Goal: Ask a question

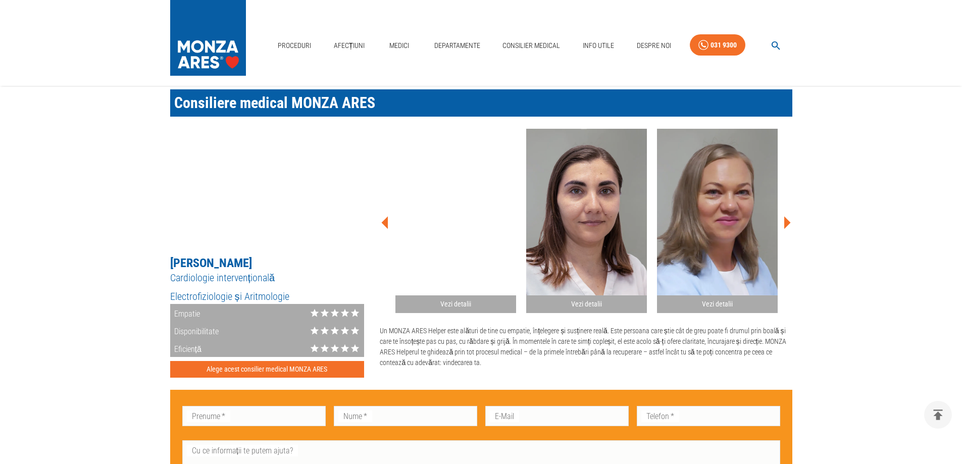
scroll to position [580, 0]
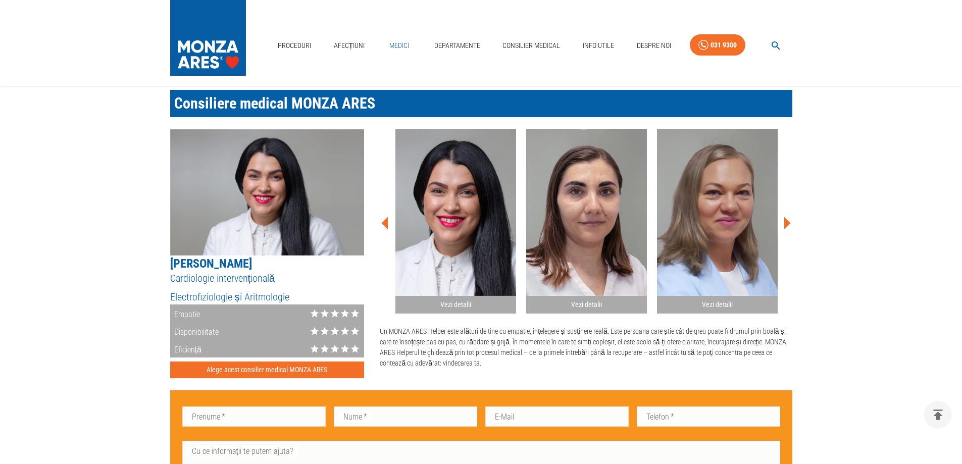
click at [401, 46] on link "Medici" at bounding box center [399, 45] width 32 height 21
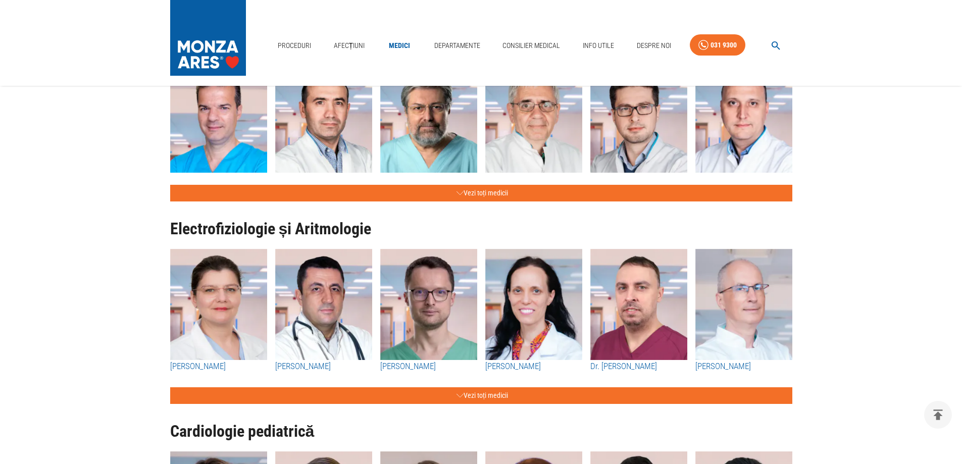
scroll to position [589, 0]
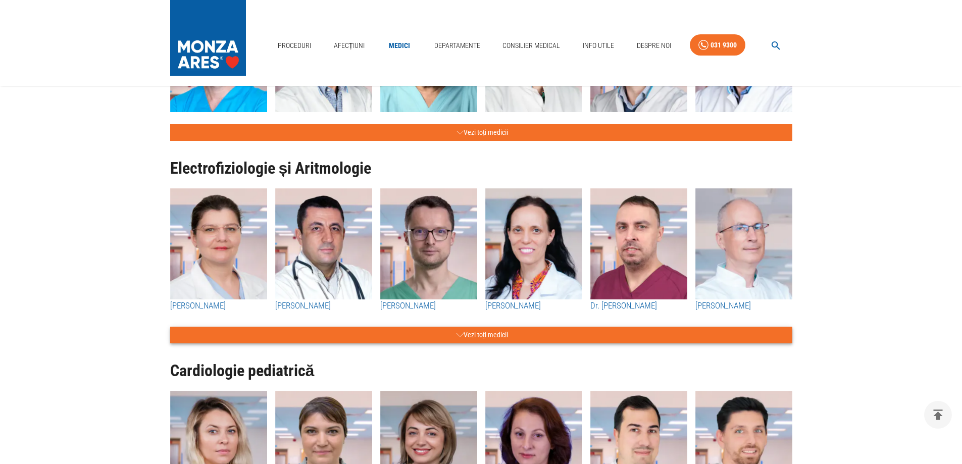
click at [471, 335] on button "Vezi toți medicii" at bounding box center [481, 335] width 622 height 17
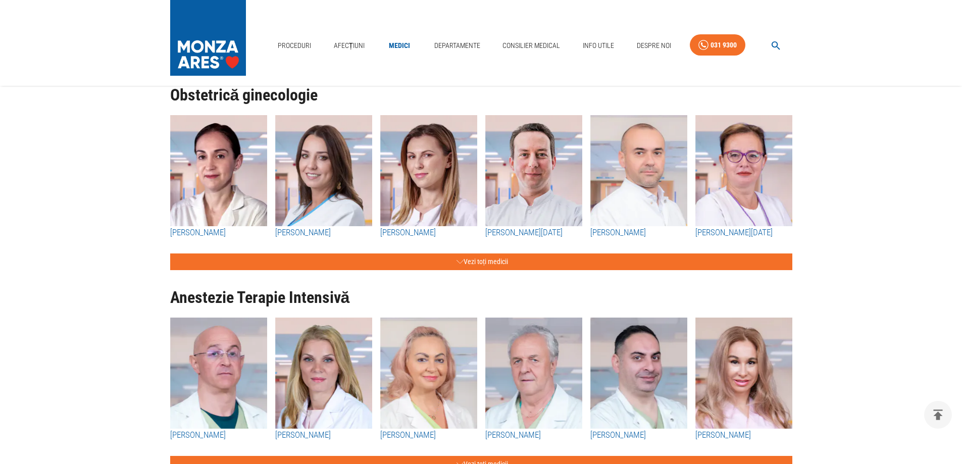
scroll to position [2105, 0]
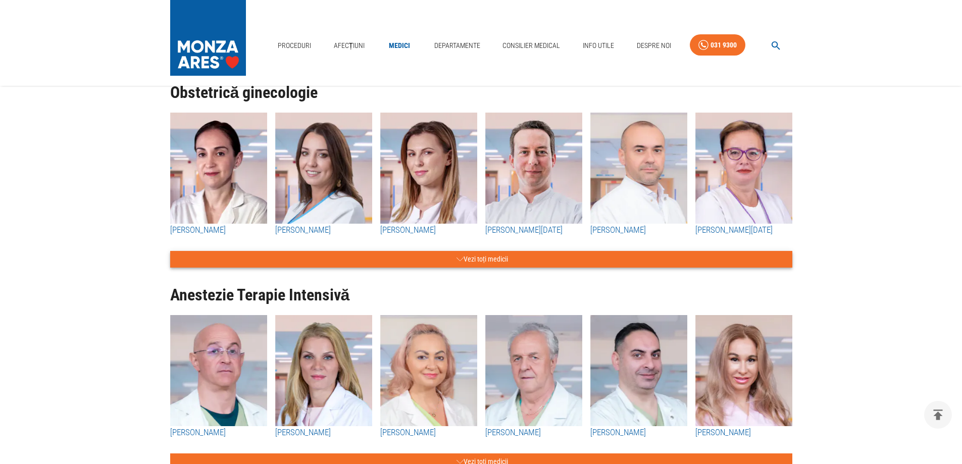
click at [484, 256] on button "Vezi toți medicii" at bounding box center [481, 259] width 622 height 17
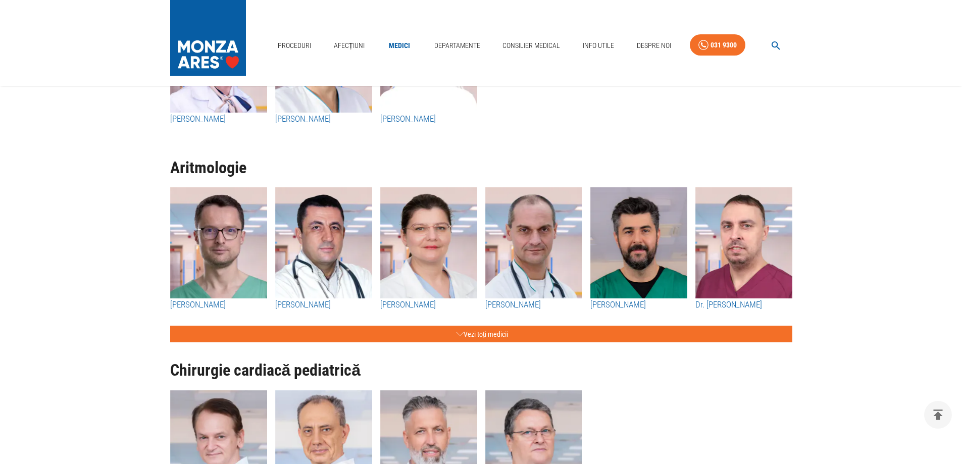
scroll to position [3705, 0]
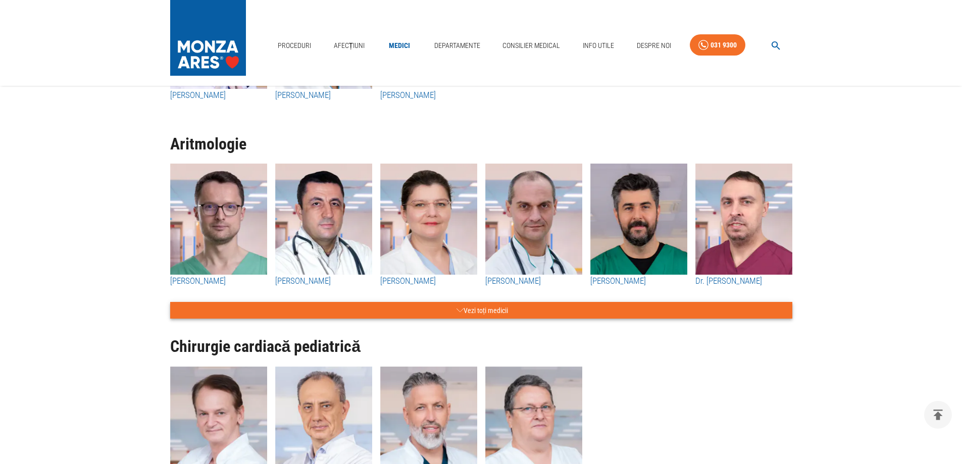
click at [479, 310] on button "Vezi toți medicii" at bounding box center [481, 310] width 622 height 17
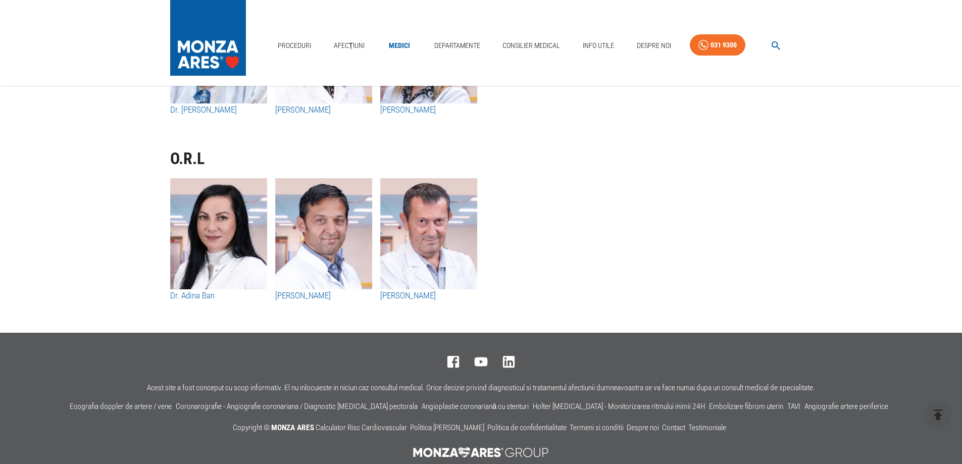
scroll to position [6399, 0]
click at [463, 45] on link "Departamente" at bounding box center [457, 45] width 54 height 21
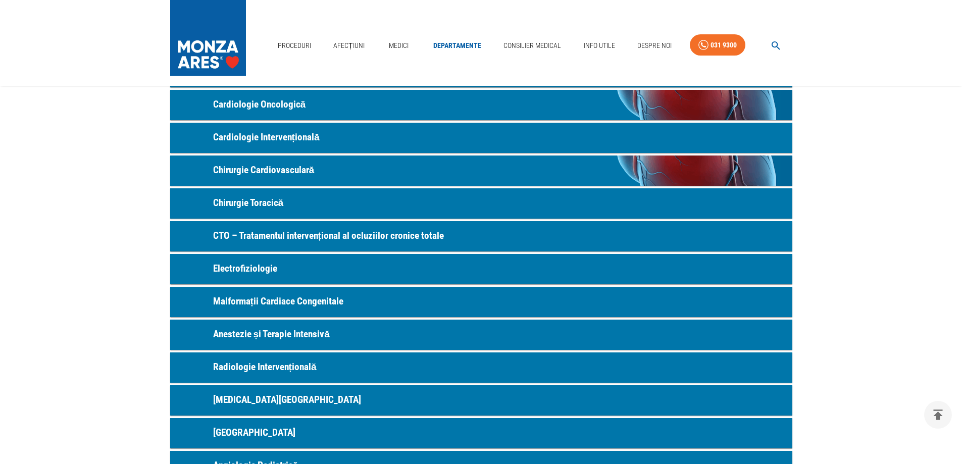
scroll to position [168, 0]
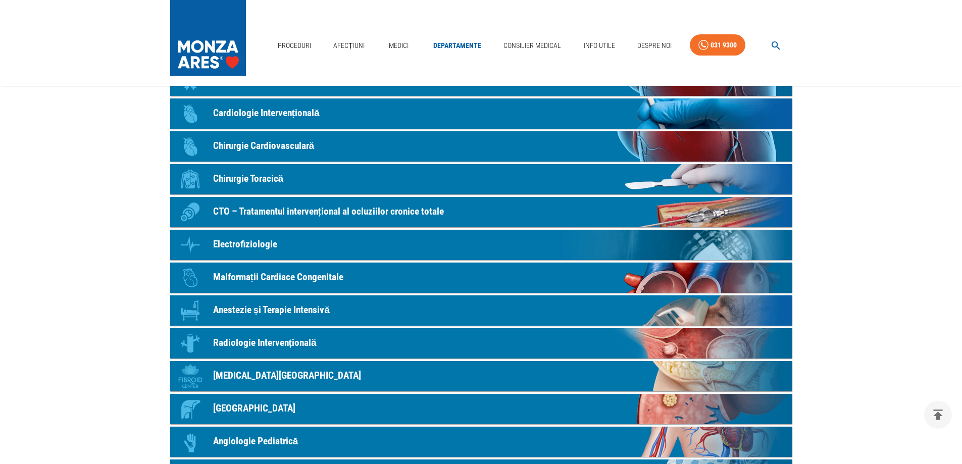
click at [286, 342] on p "Radiologie Intervențională" at bounding box center [265, 343] width 104 height 15
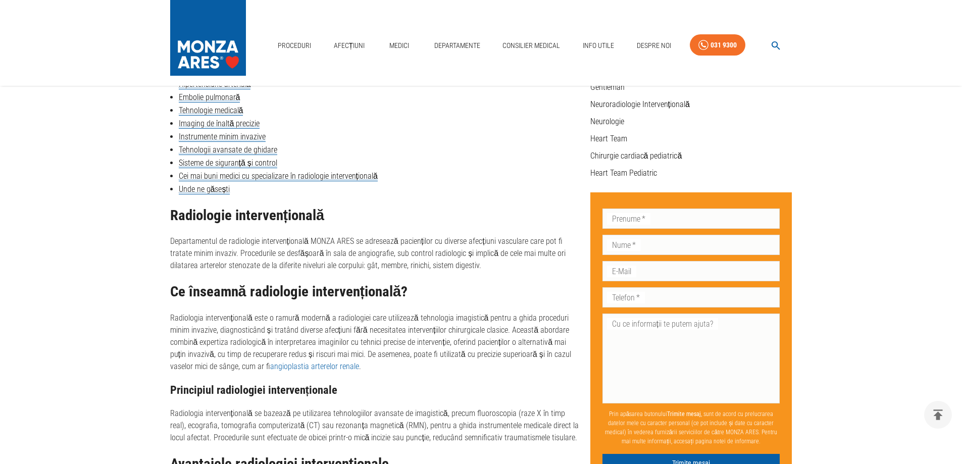
scroll to position [337, 0]
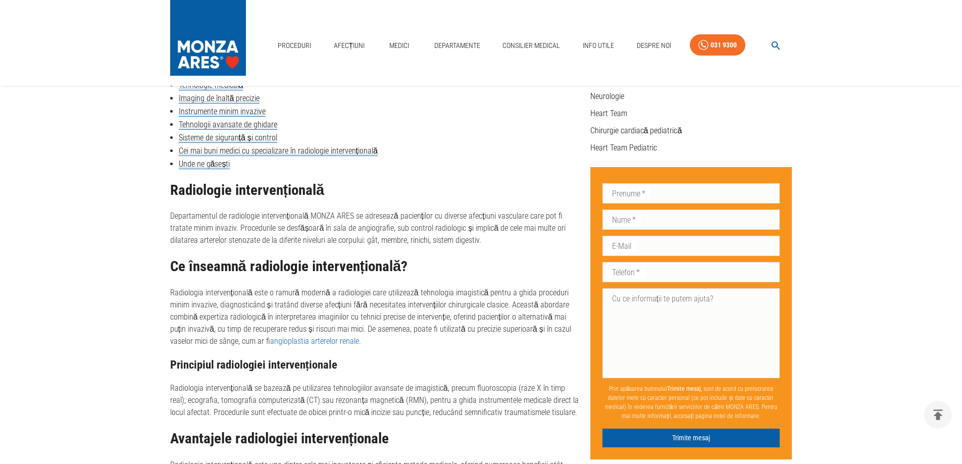
scroll to position [168, 0]
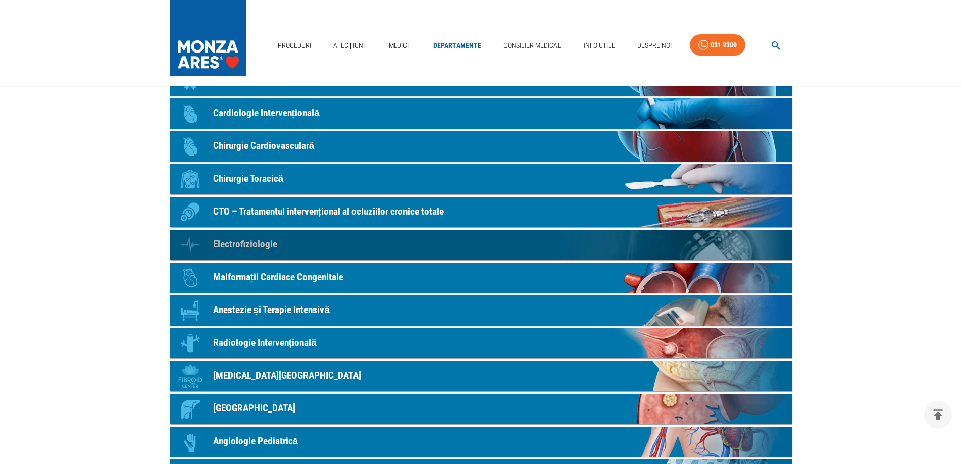
click at [254, 244] on p "Electrofiziologie" at bounding box center [245, 244] width 64 height 15
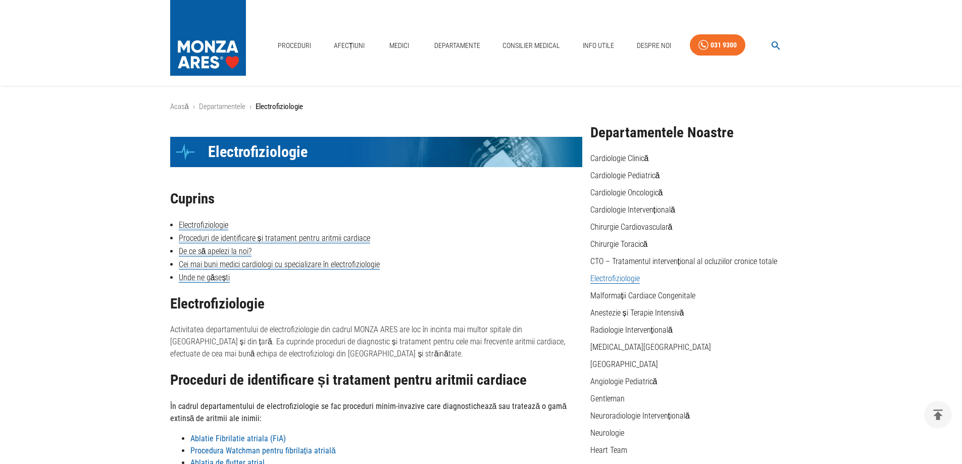
scroll to position [337, 0]
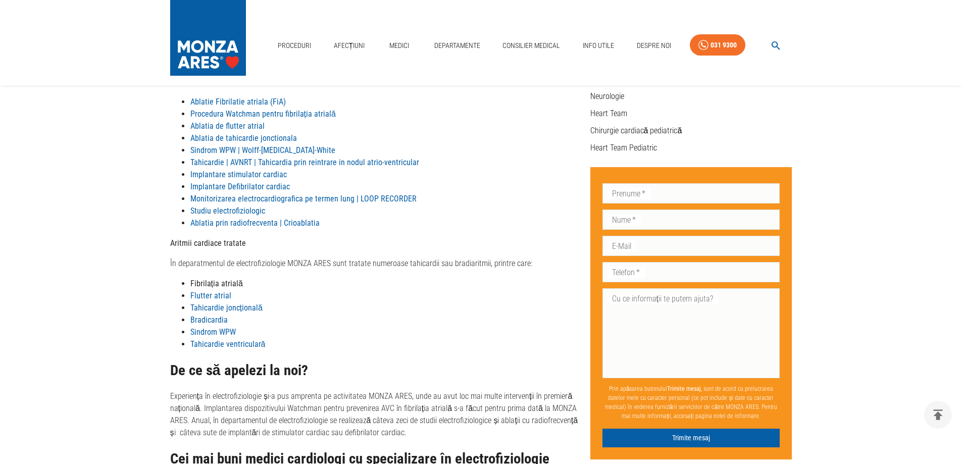
click at [250, 175] on strong "Implantare stimulator cardiac" at bounding box center [238, 175] width 96 height 10
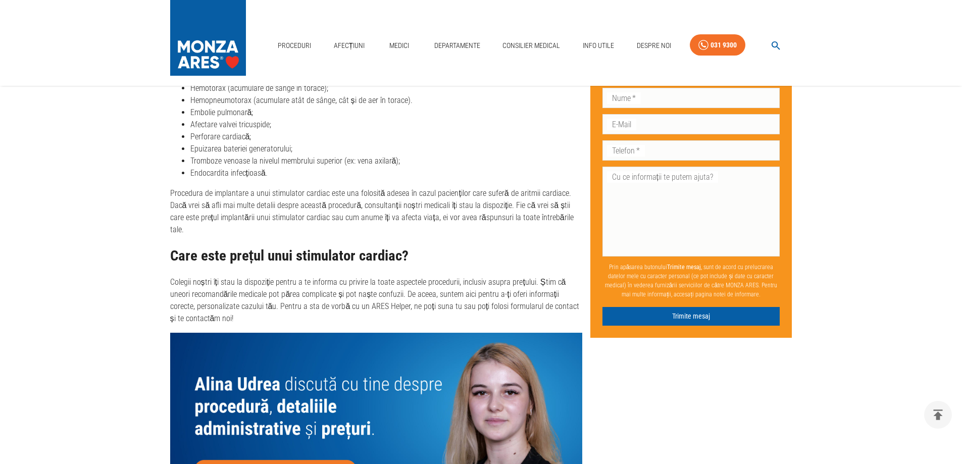
scroll to position [5356, 0]
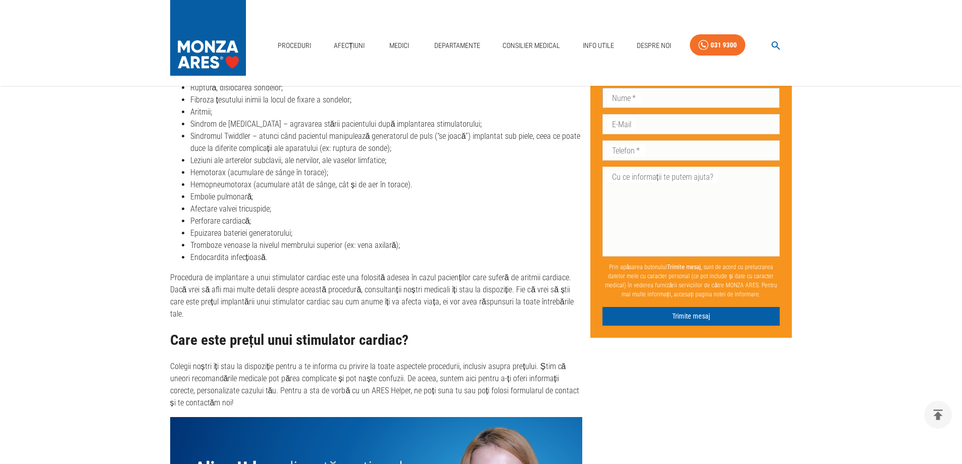
click at [644, 100] on input "Nume   *" at bounding box center [692, 98] width 178 height 20
type input "Voinescu"
type input "Gratiela-Ionela"
type input "gratiela.voinescu@gmail.com"
type input "0744321711"
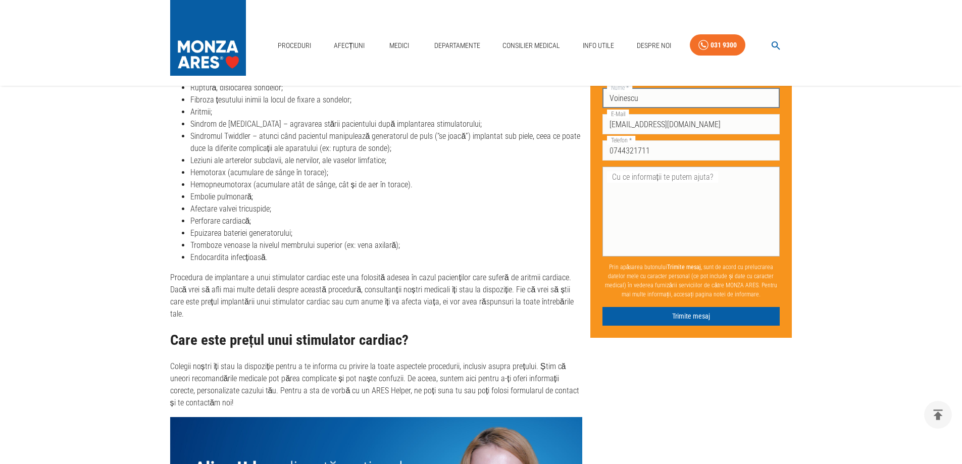
click at [635, 181] on textarea "Cu ce informații te putem ajuta?" at bounding box center [692, 211] width 164 height 81
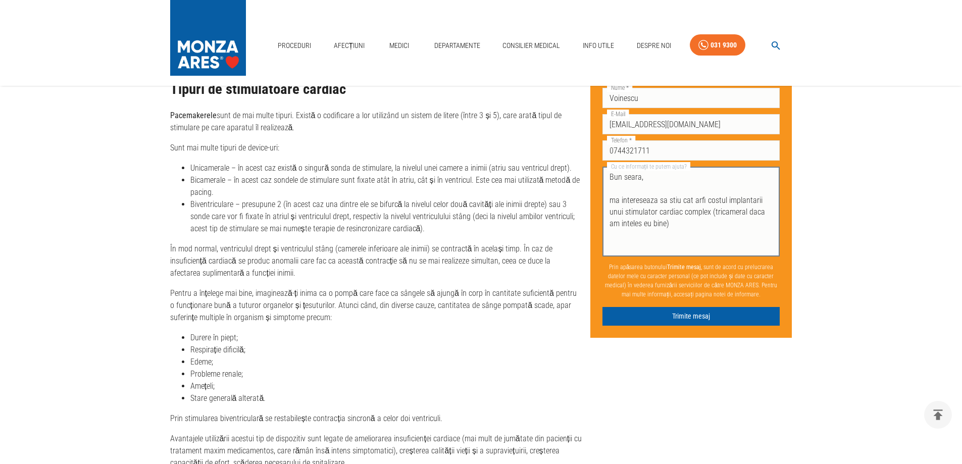
scroll to position [1400, 0]
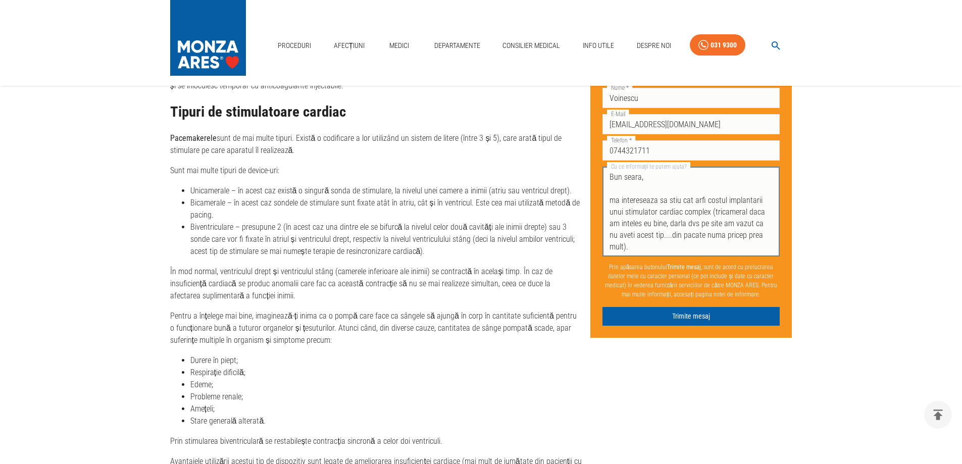
click at [610, 190] on textarea "Bun seara, ma intereseaza sa stiu cat arfi costul implantarii unui stimulator c…" at bounding box center [692, 211] width 164 height 81
click at [699, 187] on textarea "Bun seara, Ma intereseaza sa stiu cat arfi costul implantarii unui stimulator c…" at bounding box center [692, 211] width 164 height 81
click at [770, 225] on textarea "Bun seara, Ma intereseaza sa stiu cat ar fi costul implantarii unui stimulator …" at bounding box center [692, 211] width 164 height 81
drag, startPoint x: 698, startPoint y: 246, endPoint x: 747, endPoint y: 249, distance: 48.6
click at [747, 249] on textarea "Bun seara, Ma intereseaza sa stiu cat ar fi costul implantarii unui stimulator …" at bounding box center [692, 211] width 164 height 81
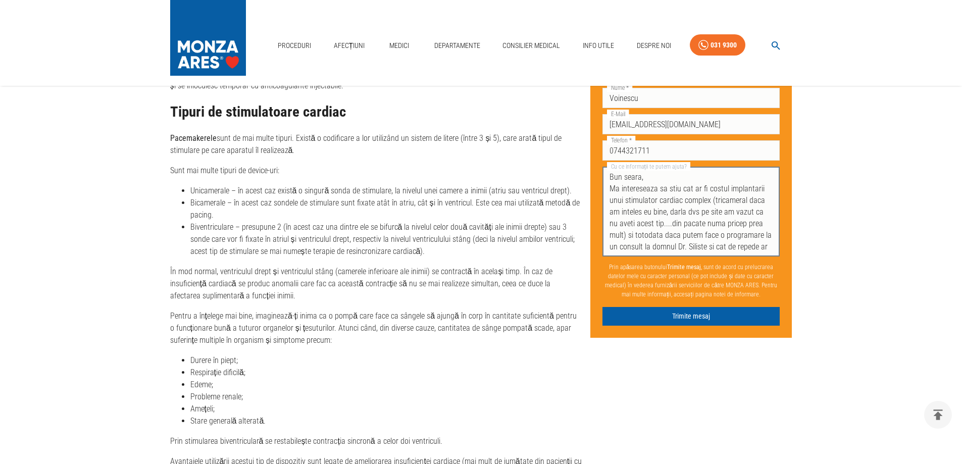
scroll to position [11, 0]
drag, startPoint x: 715, startPoint y: 237, endPoint x: 744, endPoint y: 237, distance: 28.8
click at [744, 237] on textarea "Bun seara, Ma intereseaza sa stiu cat ar fi costul implantarii unui stimulator …" at bounding box center [692, 211] width 164 height 81
click at [747, 236] on textarea "Bun seara, Ma intereseaza sa stiu cat ar fi costul implantarii unui stimulator …" at bounding box center [692, 211] width 164 height 81
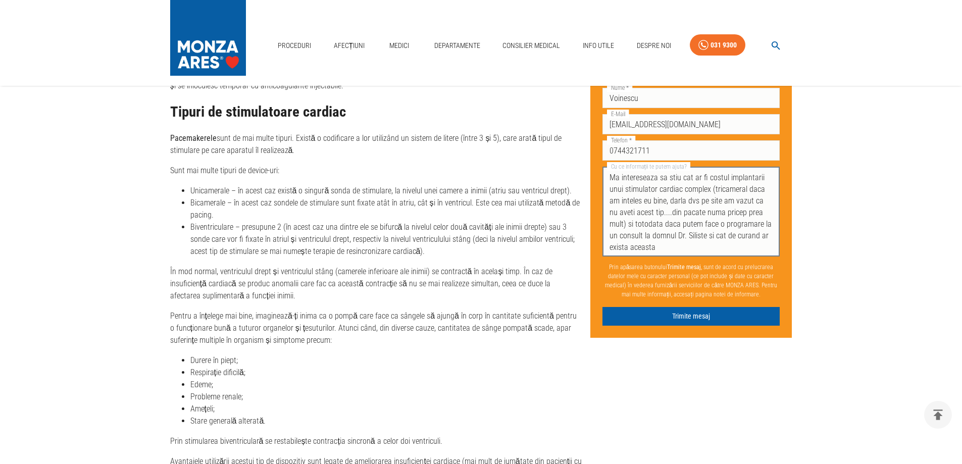
click at [644, 249] on textarea "Bun seara, Ma intereseaza sa stiu cat ar fi costul implantarii unui stimulator …" at bounding box center [692, 211] width 164 height 81
click at [721, 247] on textarea "Bun seara, Ma intereseaza sa stiu cat ar fi costul implantarii unui stimulator …" at bounding box center [692, 211] width 164 height 81
click at [680, 201] on textarea "Bun seara, Ma intereseaza sa stiu cat ar fi costul implantarii unui stimulator …" at bounding box center [692, 211] width 164 height 81
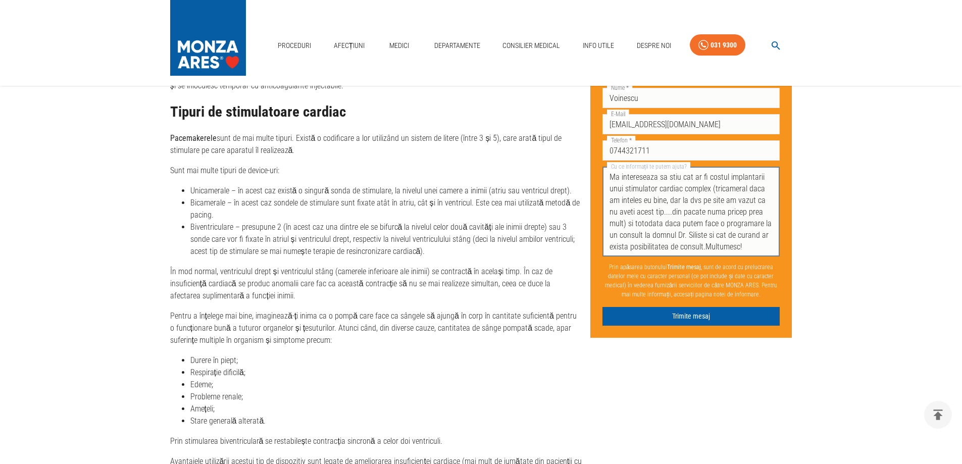
click at [713, 213] on textarea "Bun seara, Ma intereseaza sa stiu cat ar fi costul implantarii unui stimulator …" at bounding box center [692, 211] width 164 height 81
type textarea "Bun seara, Ma intereseaza sa stiu cat ar fi costul implantarii unui stimulator …"
click at [717, 317] on button "Trimite mesaj" at bounding box center [692, 316] width 178 height 19
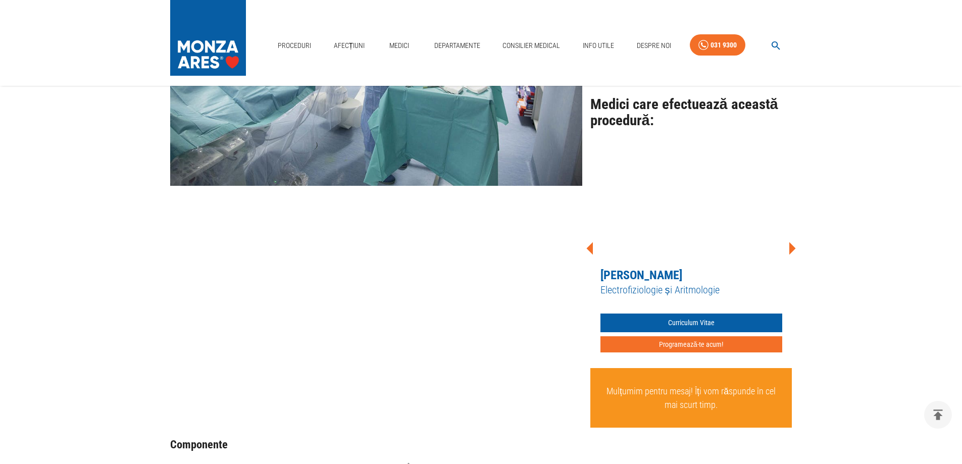
scroll to position [819, 0]
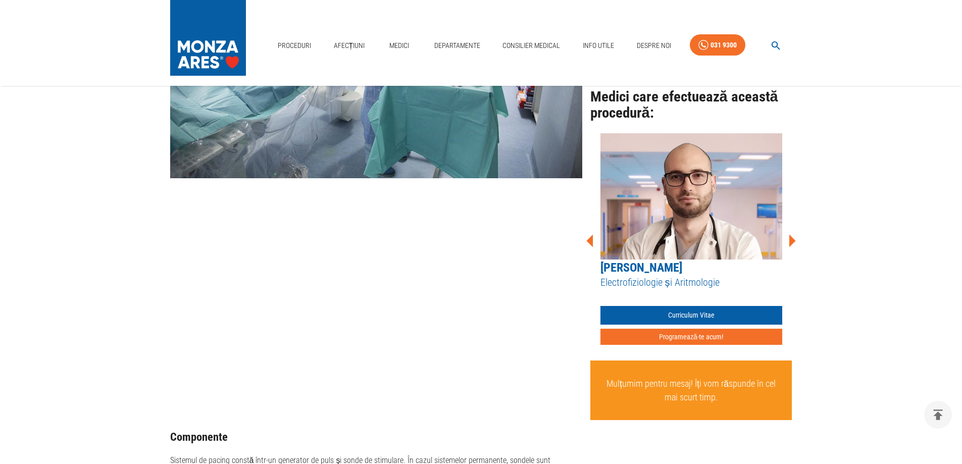
click at [795, 234] on icon at bounding box center [793, 240] width 7 height 13
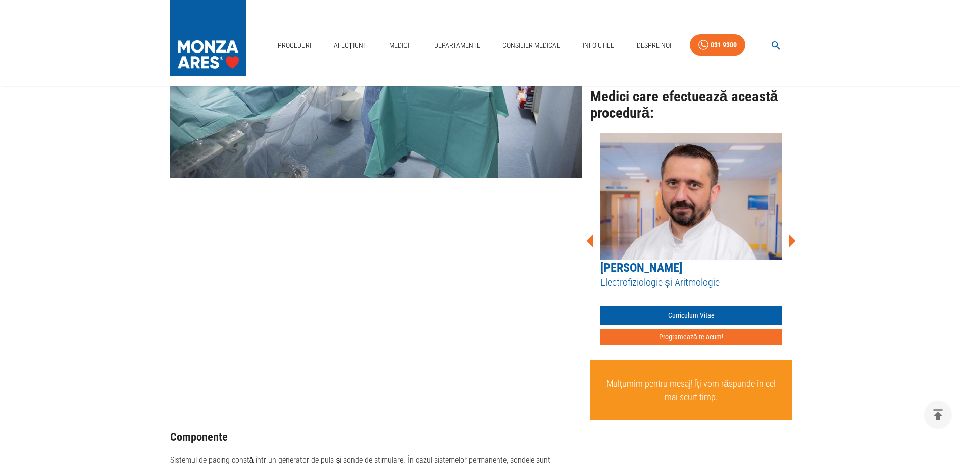
click at [794, 234] on icon at bounding box center [793, 240] width 7 height 13
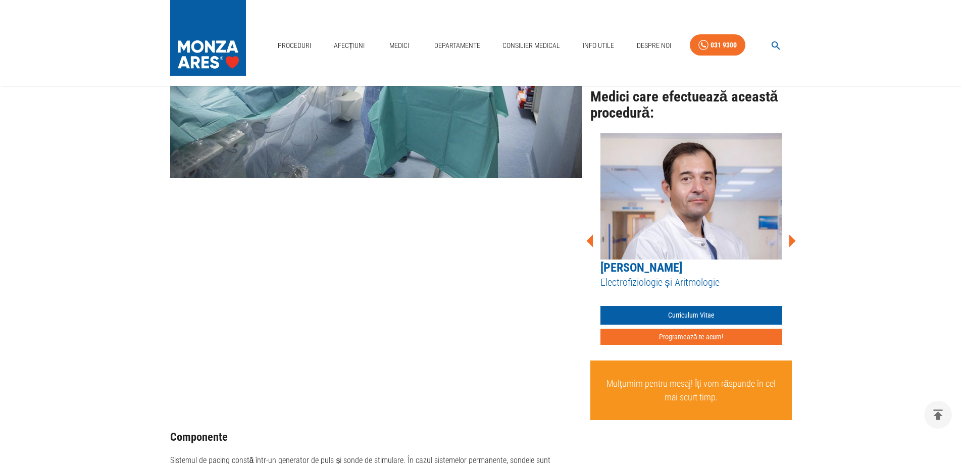
click at [794, 234] on icon at bounding box center [793, 240] width 7 height 13
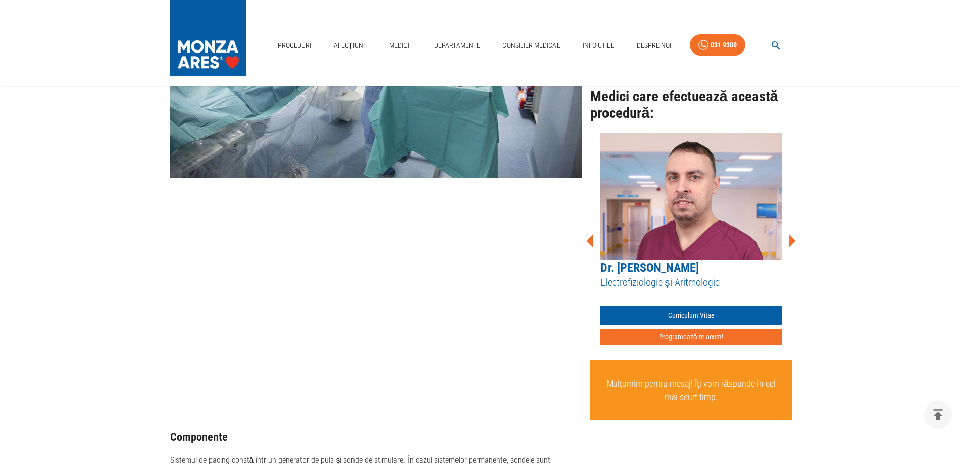
click at [794, 234] on icon at bounding box center [793, 240] width 7 height 13
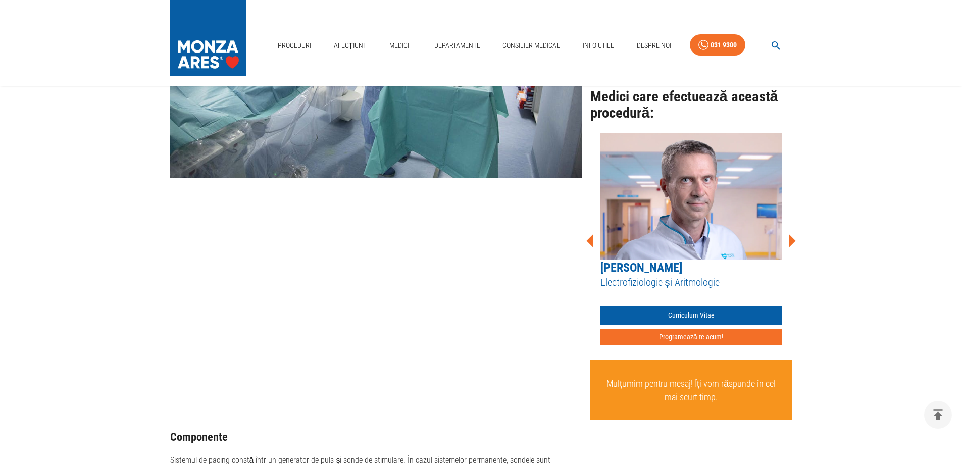
click at [794, 234] on icon at bounding box center [793, 240] width 7 height 13
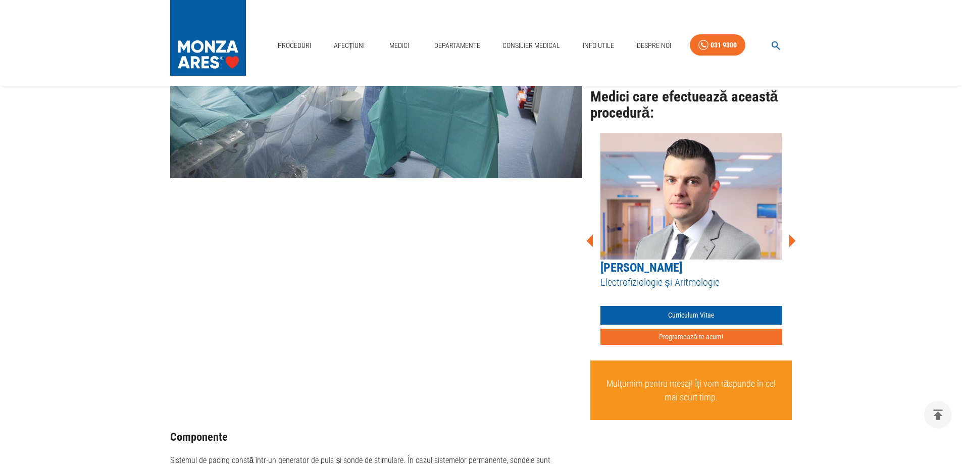
click at [794, 234] on icon at bounding box center [793, 240] width 7 height 13
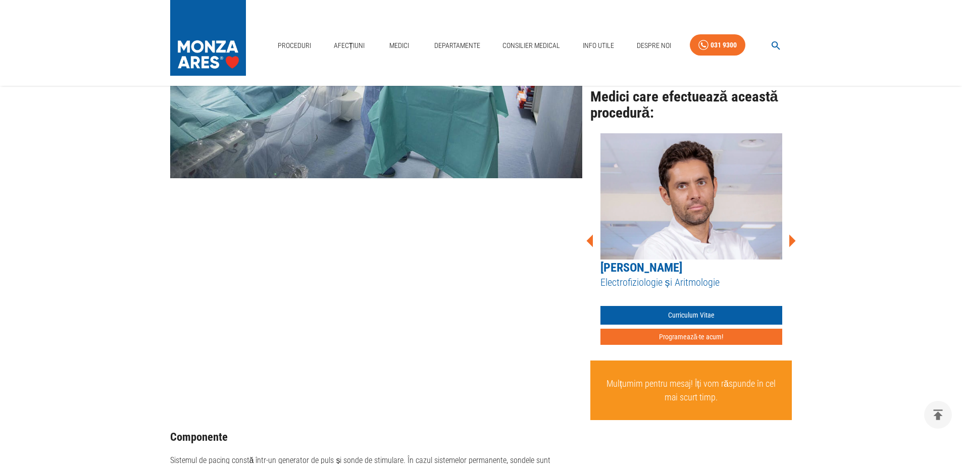
click at [794, 234] on icon at bounding box center [793, 240] width 7 height 13
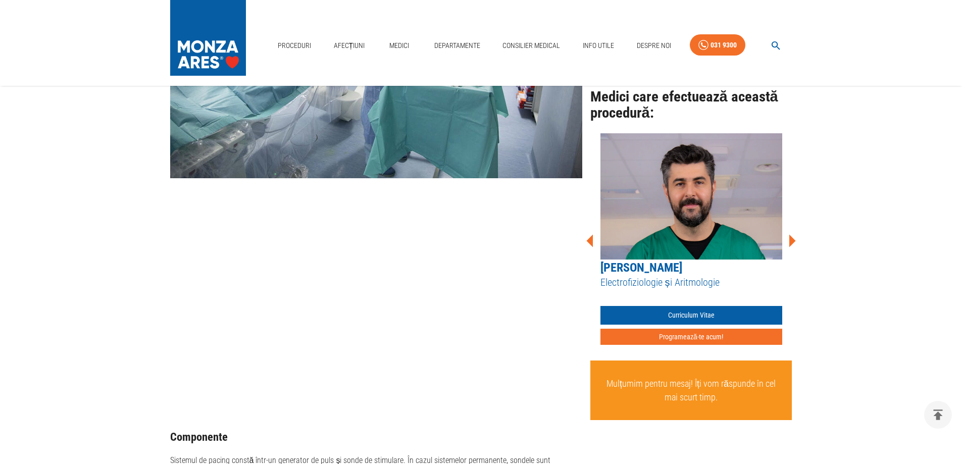
click at [794, 234] on icon at bounding box center [793, 240] width 7 height 13
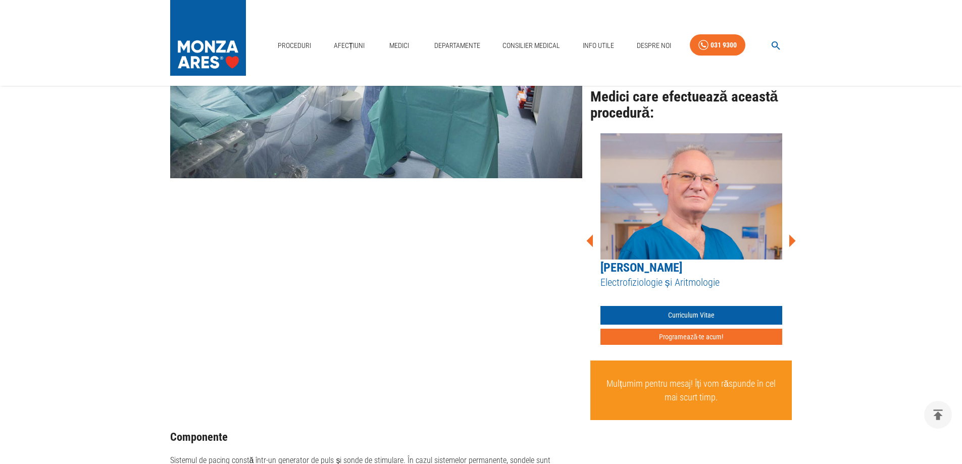
click at [794, 234] on icon at bounding box center [793, 240] width 7 height 13
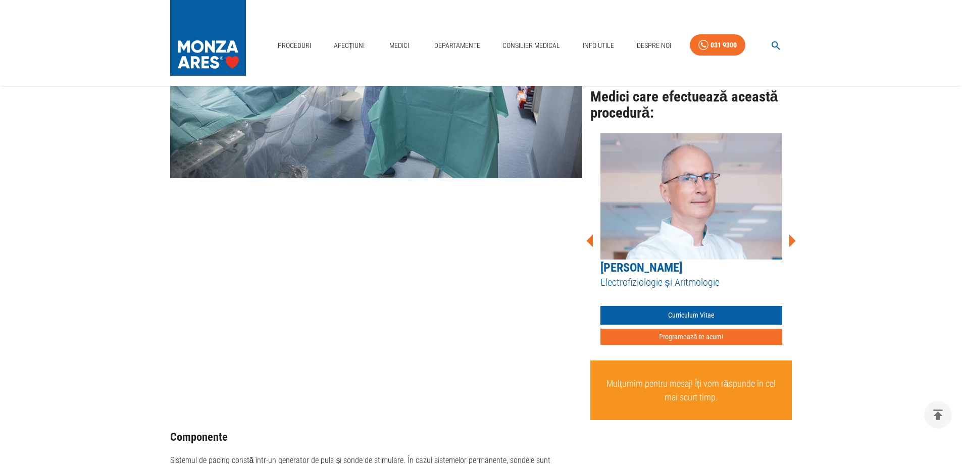
click at [794, 234] on icon at bounding box center [793, 240] width 7 height 13
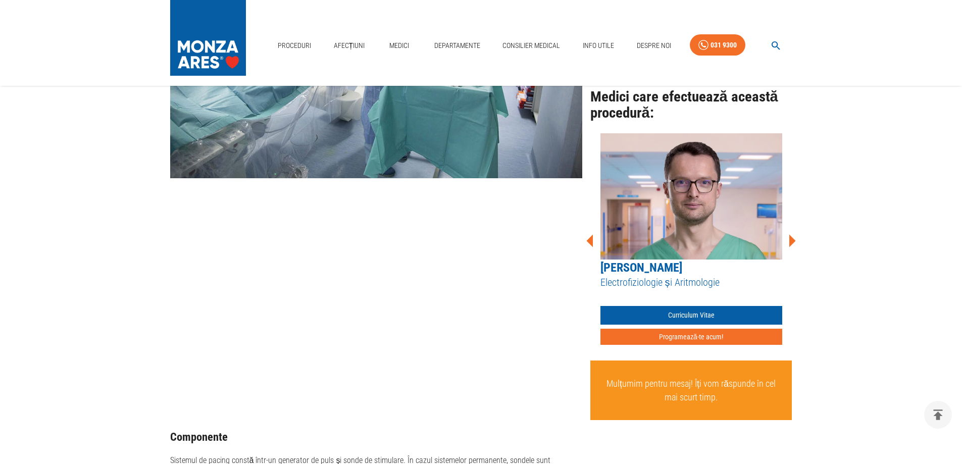
click at [794, 234] on icon at bounding box center [793, 240] width 7 height 13
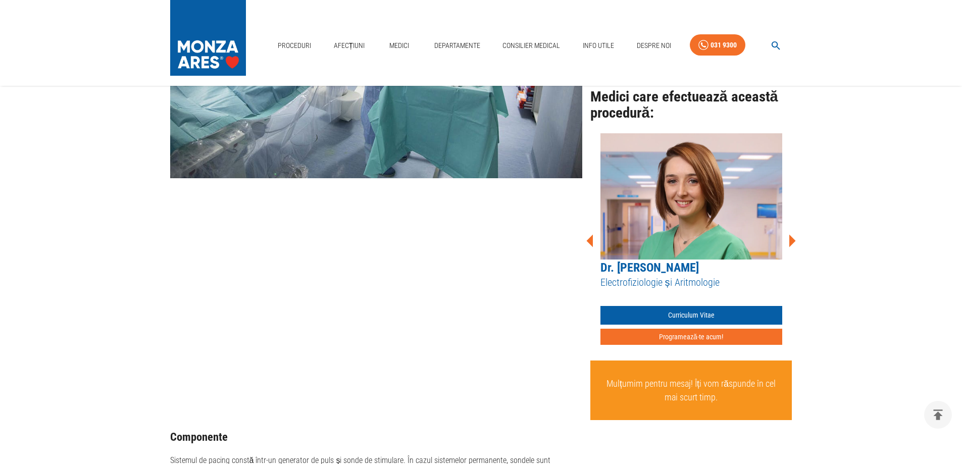
click at [794, 234] on icon at bounding box center [793, 240] width 7 height 13
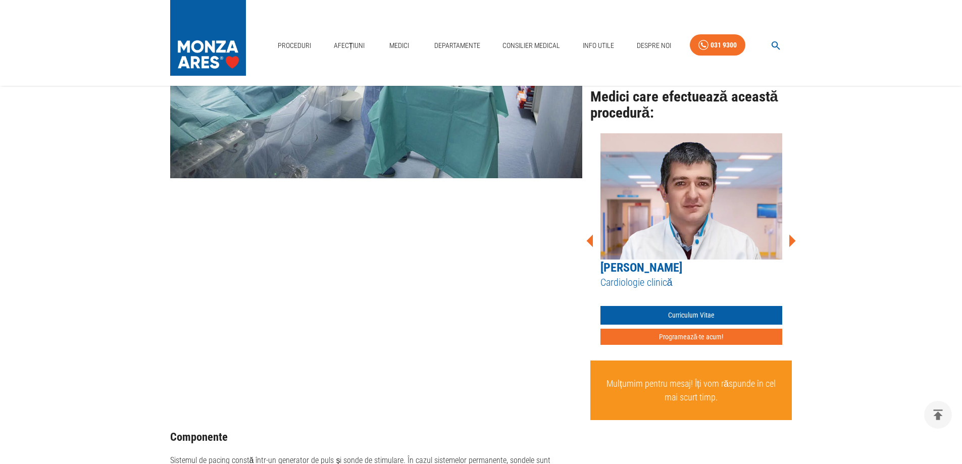
click at [794, 234] on icon at bounding box center [793, 240] width 7 height 13
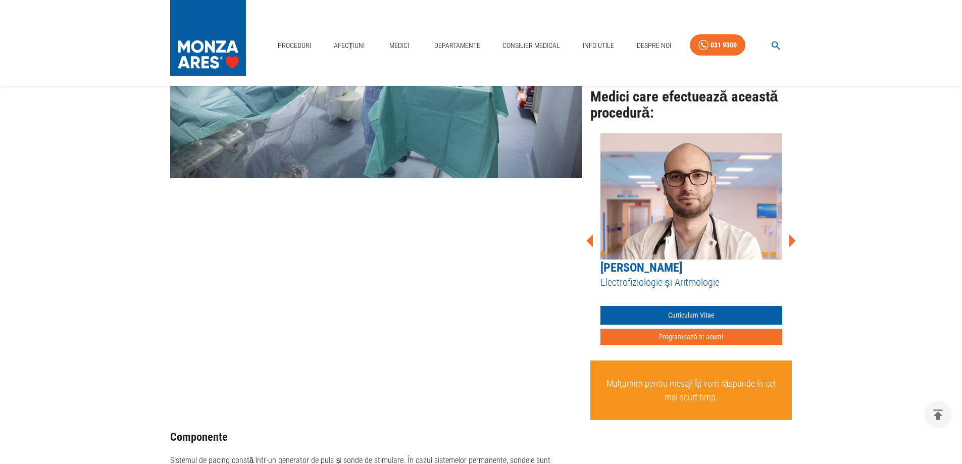
click at [589, 234] on icon at bounding box center [589, 240] width 7 height 13
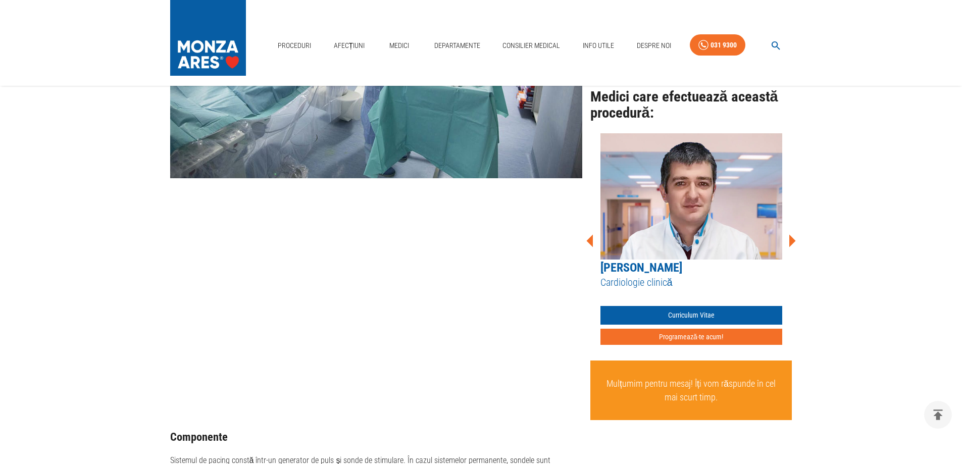
click at [795, 226] on icon at bounding box center [792, 241] width 30 height 30
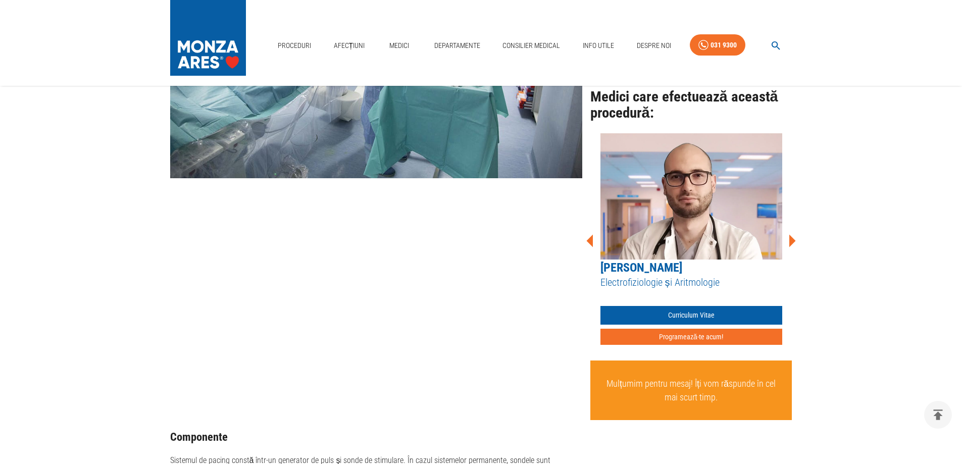
click at [795, 226] on icon at bounding box center [792, 241] width 30 height 30
